Goal: Use online tool/utility

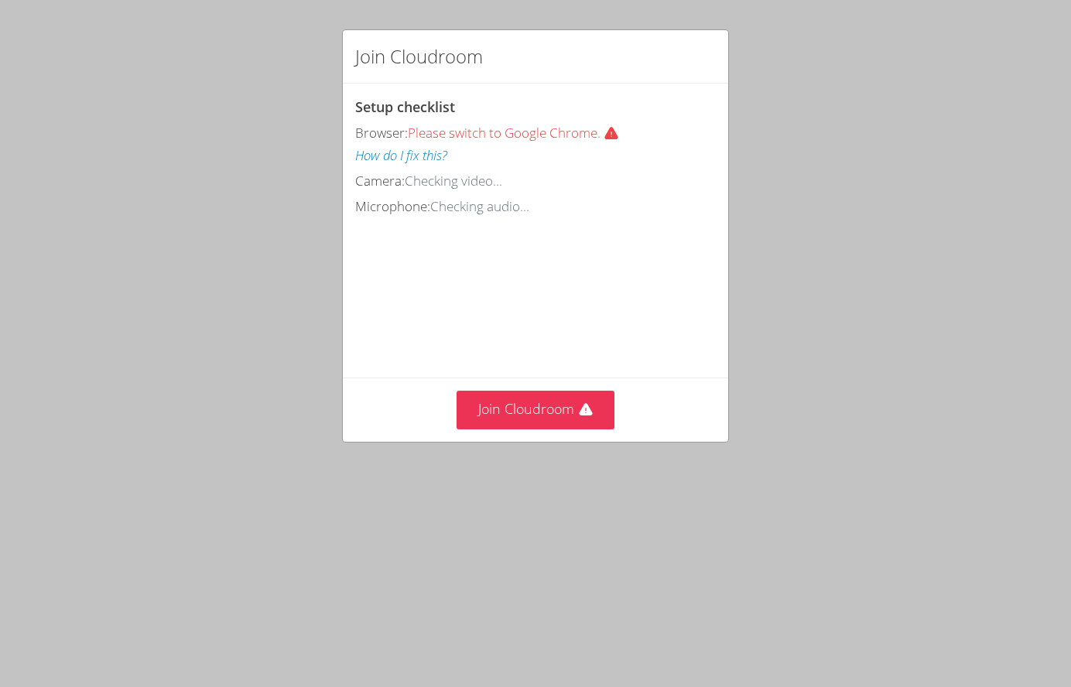
click at [539, 429] on button "Join Cloudroom" at bounding box center [536, 410] width 159 height 38
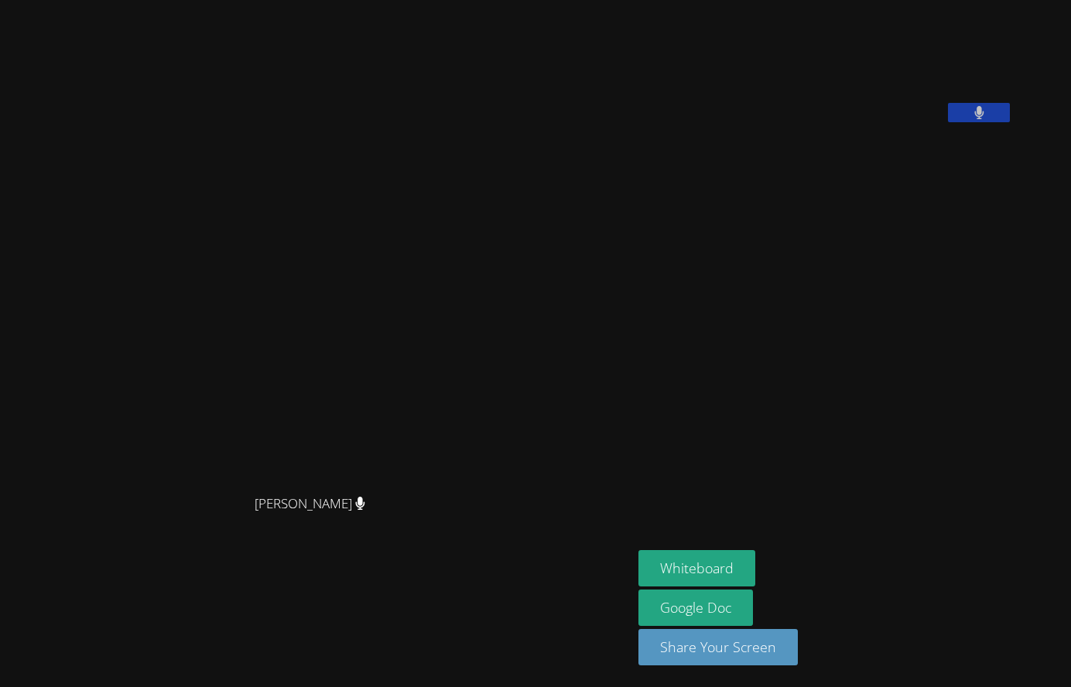
click at [739, 557] on button "Whiteboard" at bounding box center [697, 568] width 117 height 36
click at [727, 569] on button "Whiteboard" at bounding box center [697, 568] width 117 height 36
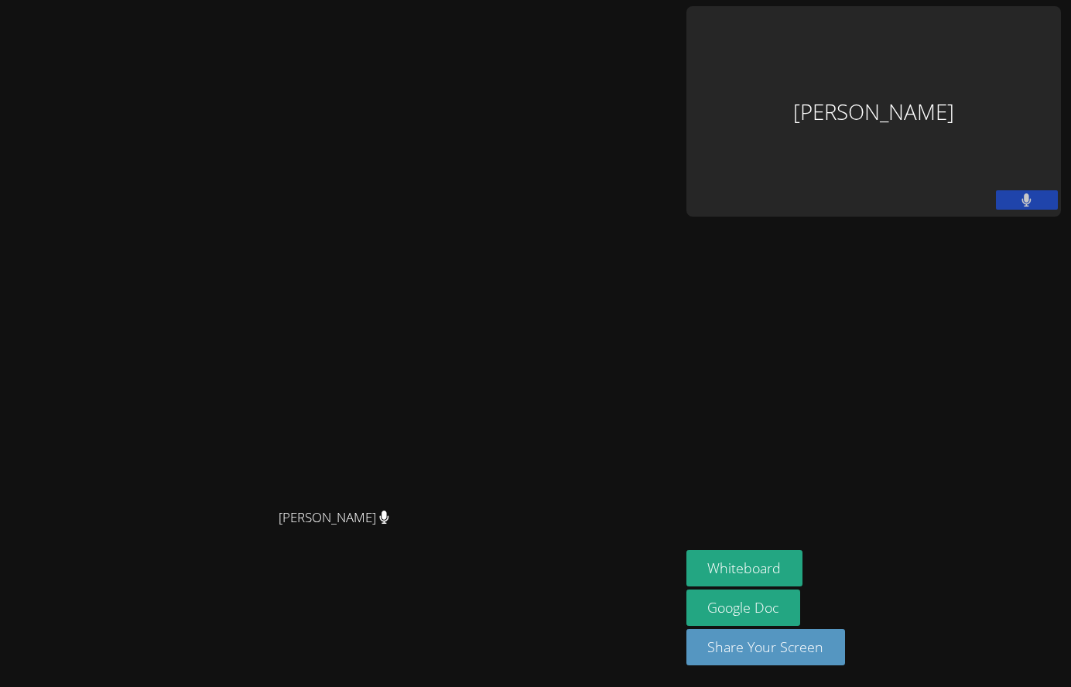
click at [687, 563] on button "Whiteboard" at bounding box center [745, 568] width 117 height 36
click at [224, 151] on video at bounding box center [340, 312] width 232 height 375
click at [1020, 190] on button at bounding box center [1027, 199] width 62 height 19
click at [1022, 190] on button at bounding box center [1027, 199] width 62 height 19
click at [1032, 194] on icon at bounding box center [1026, 200] width 9 height 13
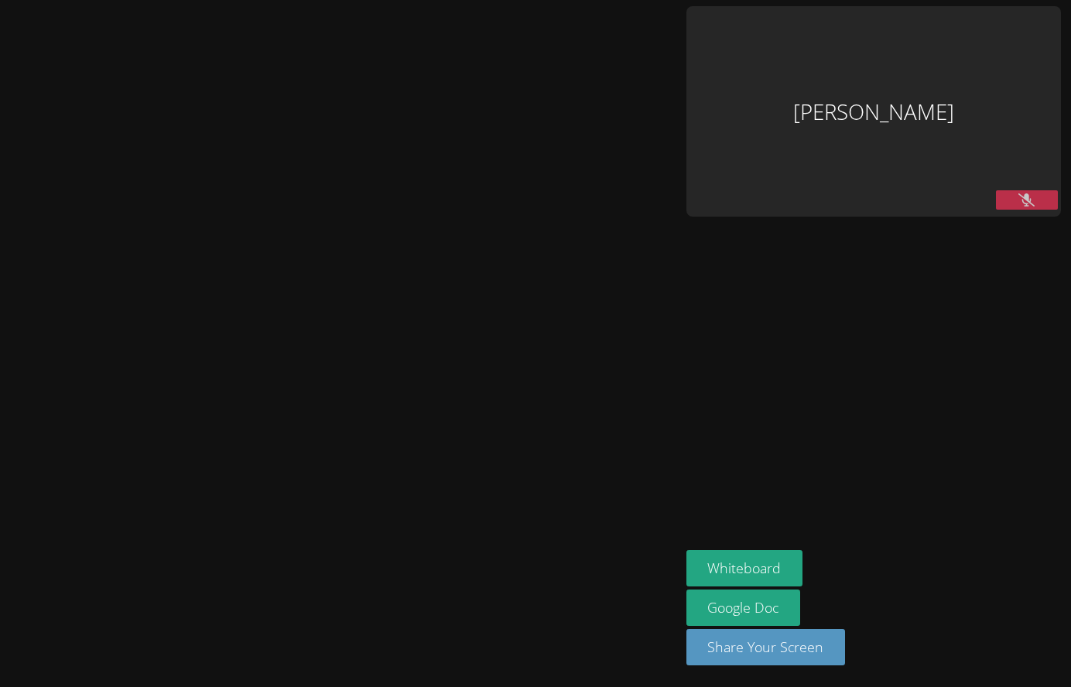
click at [1033, 194] on icon at bounding box center [1027, 200] width 16 height 13
